Goal: Transaction & Acquisition: Purchase product/service

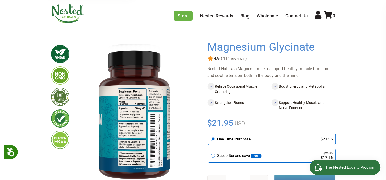
click at [239, 59] on span "( 111 reviews )" at bounding box center [233, 58] width 27 height 5
click at [217, 58] on span "4.9" at bounding box center [216, 58] width 6 height 5
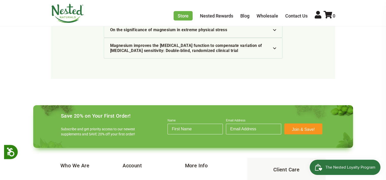
scroll to position [1646, 0]
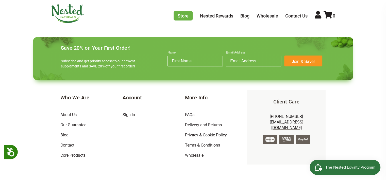
drag, startPoint x: 261, startPoint y: 170, endPoint x: 346, endPoint y: 123, distance: 96.4
click at [346, 124] on footer "Save 20% on Your First Order! Subscribe and get priority access to our newest s…" at bounding box center [193, 116] width 328 height 166
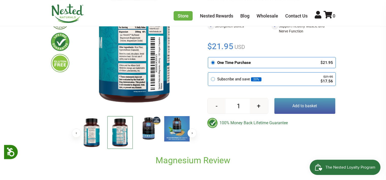
scroll to position [0, 0]
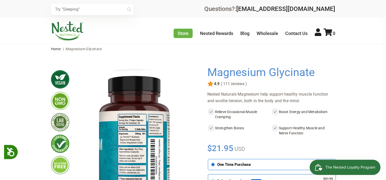
click at [231, 85] on span "( 111 reviews )" at bounding box center [233, 84] width 27 height 5
click at [217, 85] on span "4.9" at bounding box center [216, 84] width 6 height 5
click at [292, 34] on link "Contact Us" at bounding box center [296, 33] width 22 height 5
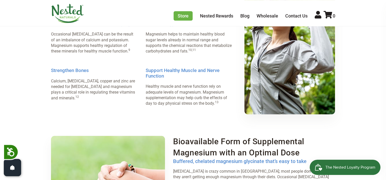
scroll to position [508, 0]
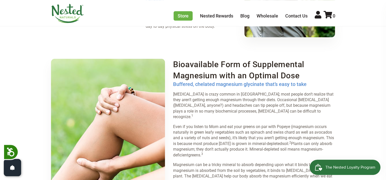
click at [262, 15] on link "Wholesale" at bounding box center [268, 15] width 22 height 5
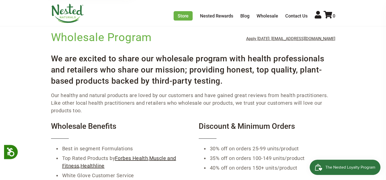
click at [94, 112] on p "Our healthy and natural products are loved by our customers and have gained gre…" at bounding box center [193, 103] width 284 height 23
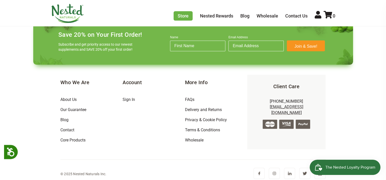
scroll to position [422, 0]
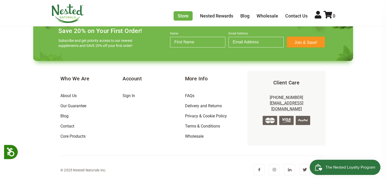
click at [188, 97] on link "FAQs" at bounding box center [189, 95] width 9 height 5
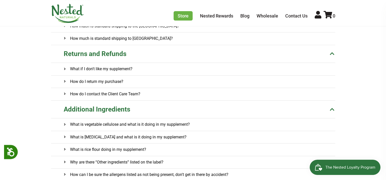
scroll to position [127, 0]
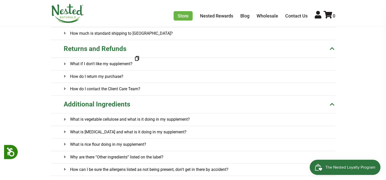
click at [117, 63] on h4 "What if I don't like my supplement?" at bounding box center [98, 64] width 69 height 12
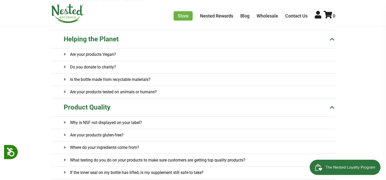
scroll to position [305, 0]
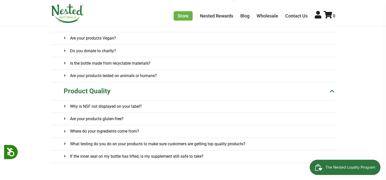
click at [164, 103] on onclick\= "Why is NSF not displayed on your label?" at bounding box center [200, 107] width 272 height 12
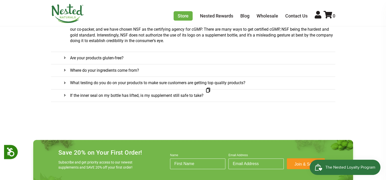
scroll to position [295, 0]
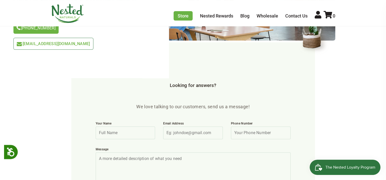
scroll to position [122, 0]
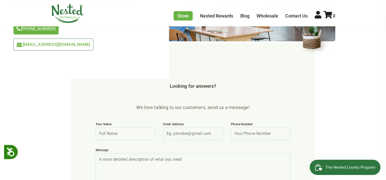
drag, startPoint x: 129, startPoint y: 123, endPoint x: 129, endPoint y: 120, distance: 2.8
click at [129, 127] on input "Your Name" at bounding box center [126, 133] width 60 height 13
click at [146, 127] on input "Your Name" at bounding box center [126, 133] width 60 height 13
type input "Alberto Sotomayor"
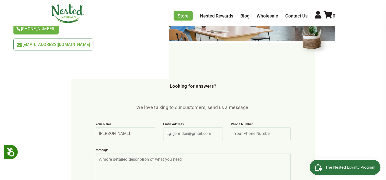
type input "albertosotomayor25@yahoo.com"
type input "7606796779"
drag, startPoint x: 268, startPoint y: 117, endPoint x: 201, endPoint y: 107, distance: 67.8
click at [201, 118] on div "Your Name Alberto Sotomayor Email Address albertosotomayor25@yahoo.com Phone Nu…" at bounding box center [193, 131] width 203 height 26
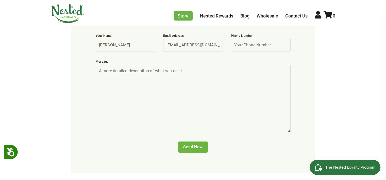
scroll to position [213, 0]
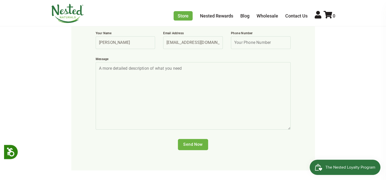
click at [239, 62] on textarea "Message" at bounding box center [193, 96] width 195 height 68
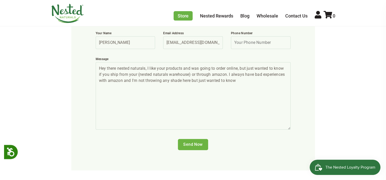
click at [122, 67] on textarea "Hey there nested naturals, I like your products and was going to order online, …" at bounding box center [193, 96] width 195 height 68
drag, startPoint x: 240, startPoint y: 65, endPoint x: 124, endPoint y: 68, distance: 116.3
click at [124, 68] on textarea "Hey there nested naturals, I like your products and was going to order online, …" at bounding box center [193, 96] width 195 height 68
type textarea "Hey there nested naturals, I like your products and was going to order online, …"
click at [195, 139] on input "Send Now" at bounding box center [193, 144] width 30 height 11
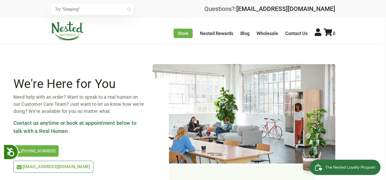
click at [185, 33] on link "Store" at bounding box center [183, 33] width 19 height 9
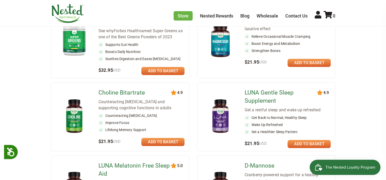
scroll to position [102, 0]
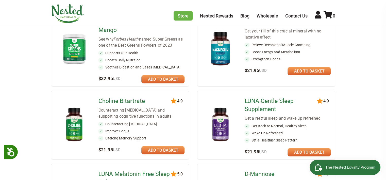
click at [302, 69] on link at bounding box center [309, 71] width 43 height 8
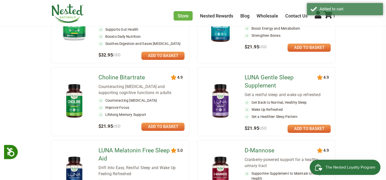
scroll to position [0, 0]
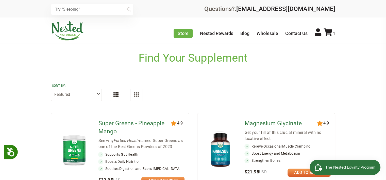
click at [330, 34] on icon at bounding box center [328, 32] width 9 height 8
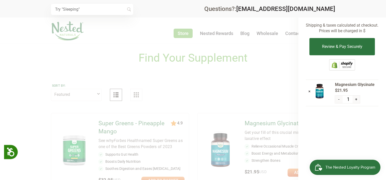
click at [341, 51] on button "Review & Pay Securely" at bounding box center [341, 46] width 65 height 17
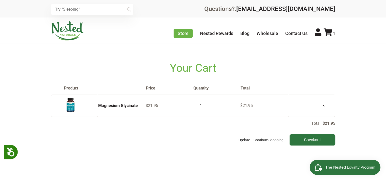
click at [316, 138] on input "Checkout" at bounding box center [313, 140] width 46 height 11
